Goal: Navigation & Orientation: Find specific page/section

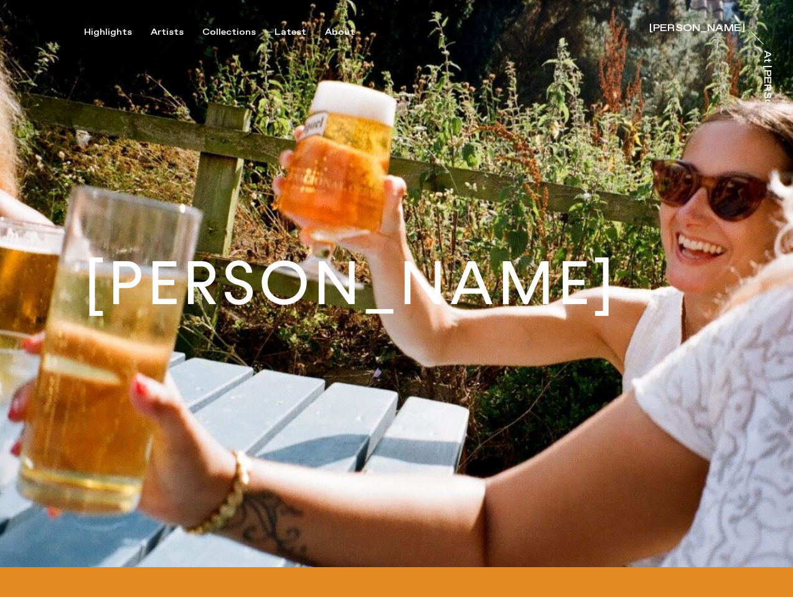
click at [396, 299] on h1 "[PERSON_NAME]" at bounding box center [350, 284] width 533 height 60
click at [116, 32] on div "Highlights" at bounding box center [108, 32] width 48 height 11
click at [174, 32] on div "Artists" at bounding box center [167, 32] width 33 height 11
click at [234, 32] on div "Collections" at bounding box center [229, 32] width 54 height 11
click at [293, 32] on div "Latest" at bounding box center [290, 32] width 32 height 11
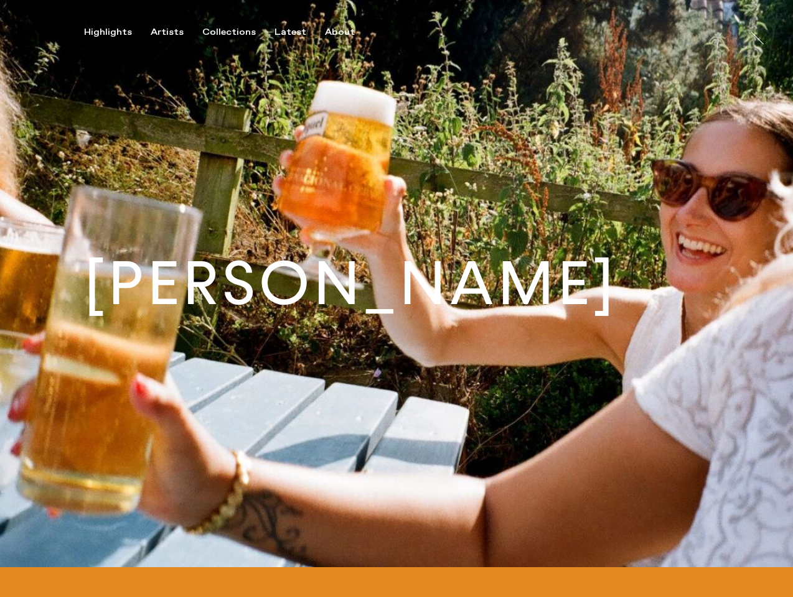
click at [341, 32] on div "About" at bounding box center [340, 32] width 30 height 11
